Goal: Task Accomplishment & Management: Use online tool/utility

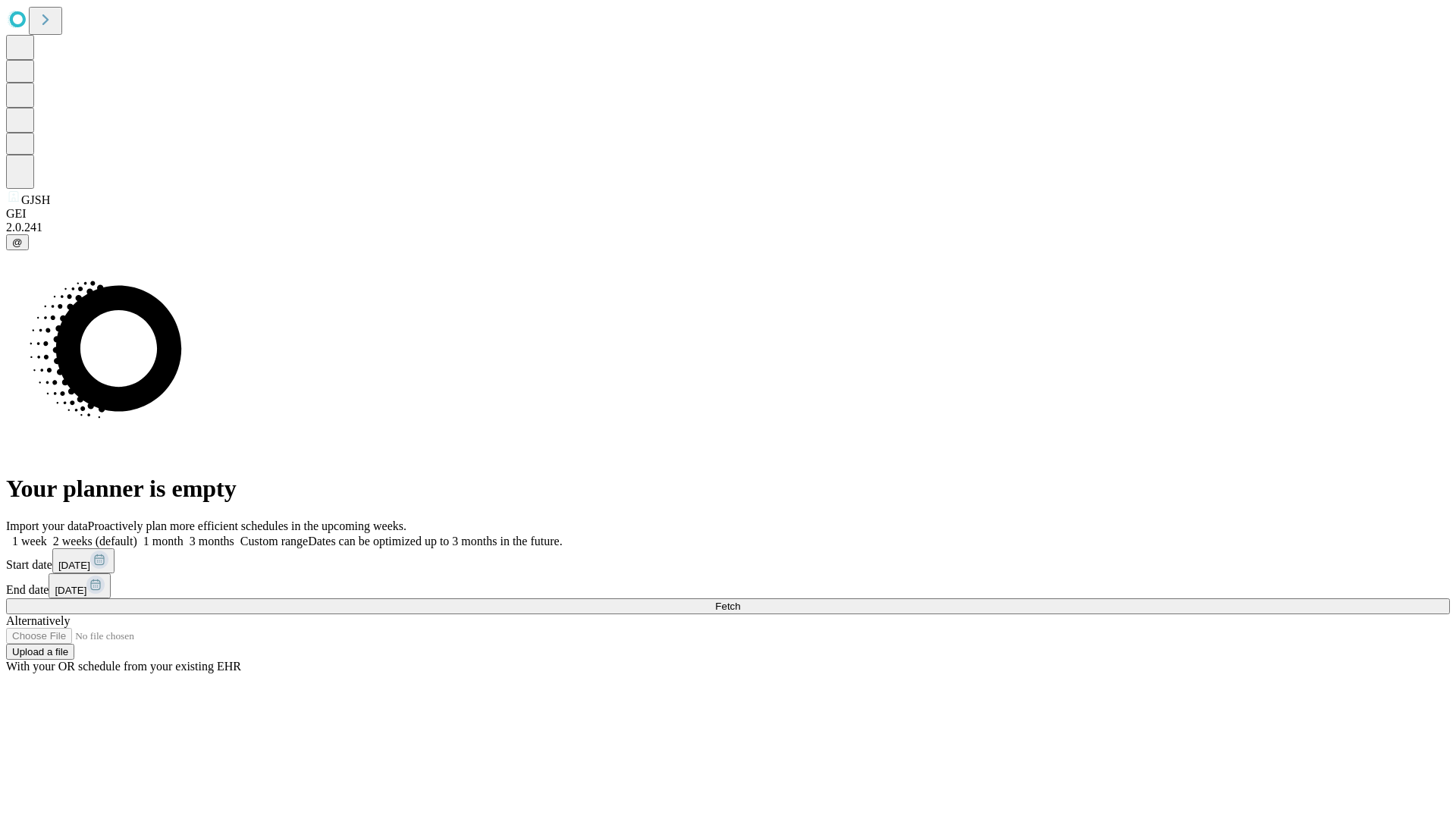
click at [740, 601] on span "Fetch" at bounding box center [727, 606] width 25 height 11
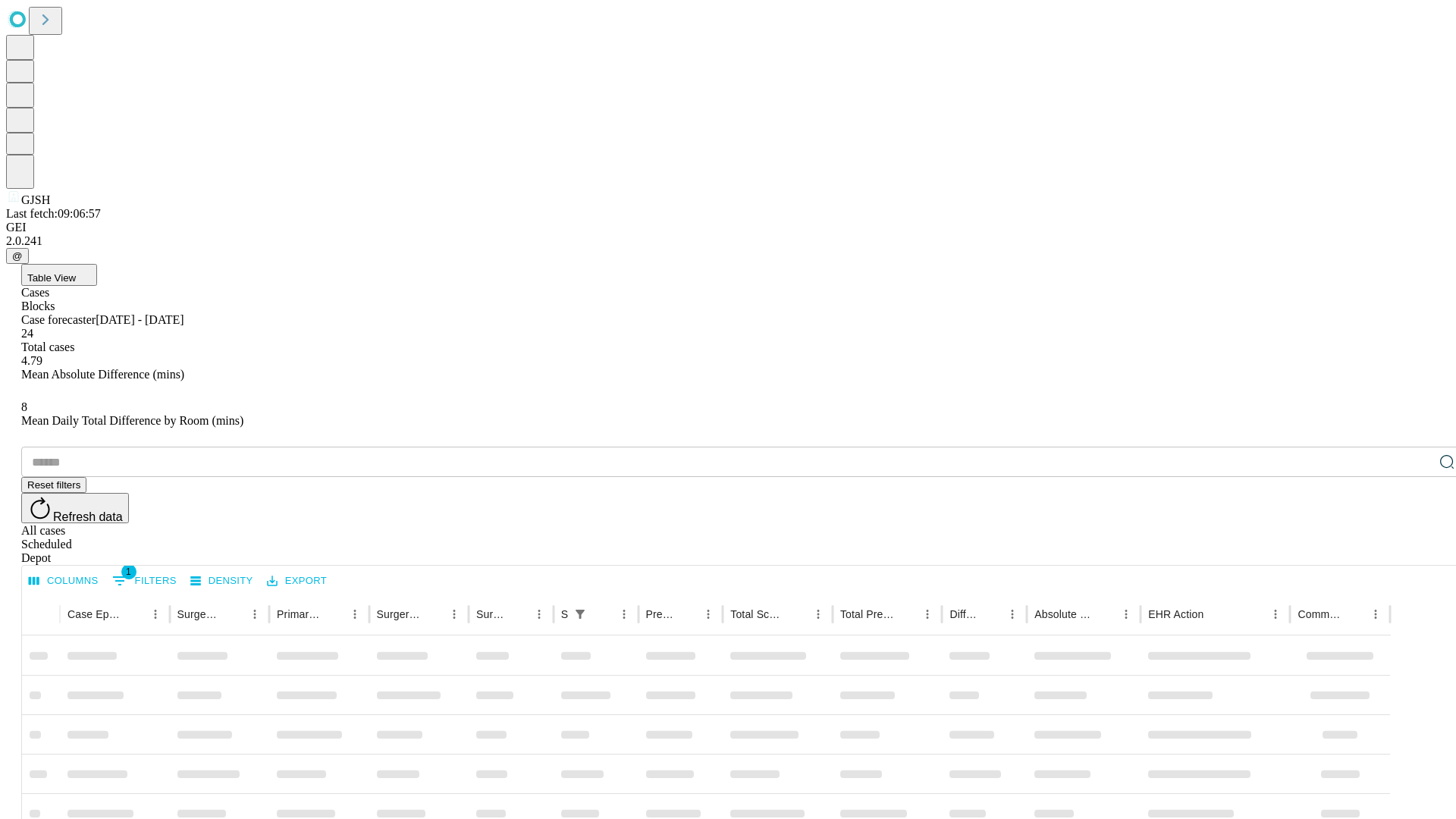
click at [1417, 551] on div "Depot" at bounding box center [744, 558] width 1445 height 14
